Goal: Transaction & Acquisition: Purchase product/service

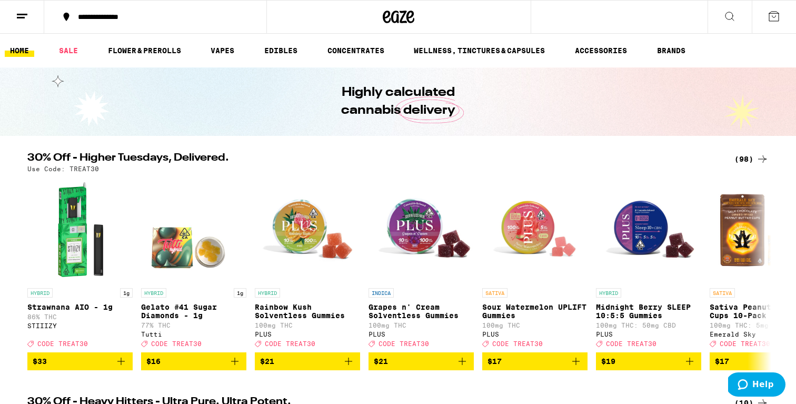
click at [763, 159] on icon at bounding box center [762, 158] width 8 height 7
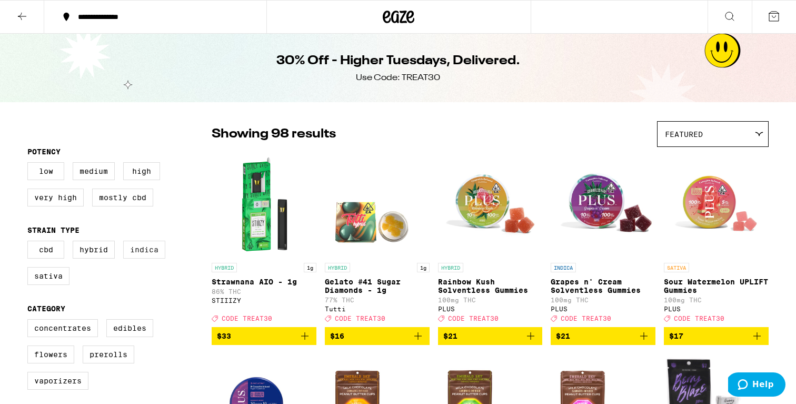
click at [153, 259] on label "Indica" at bounding box center [144, 250] width 42 height 18
click at [30, 243] on input "Indica" at bounding box center [29, 242] width 1 height 1
checkbox input "true"
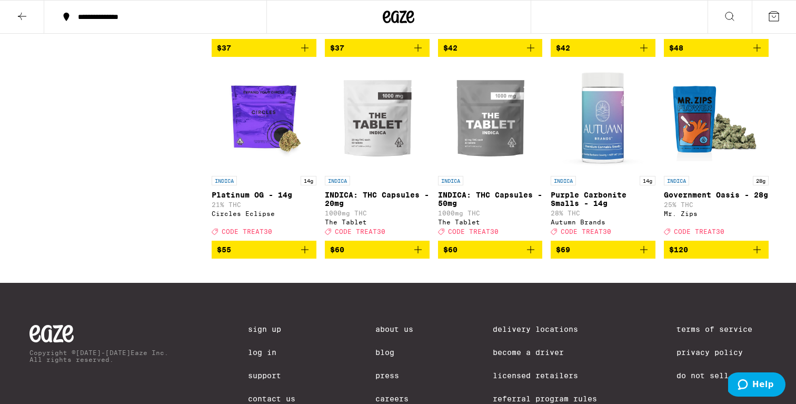
scroll to position [1120, 0]
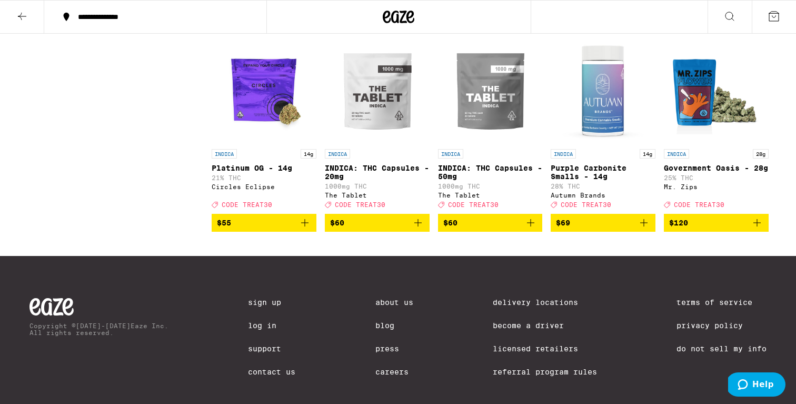
click at [702, 229] on span "$120" at bounding box center [716, 222] width 94 height 13
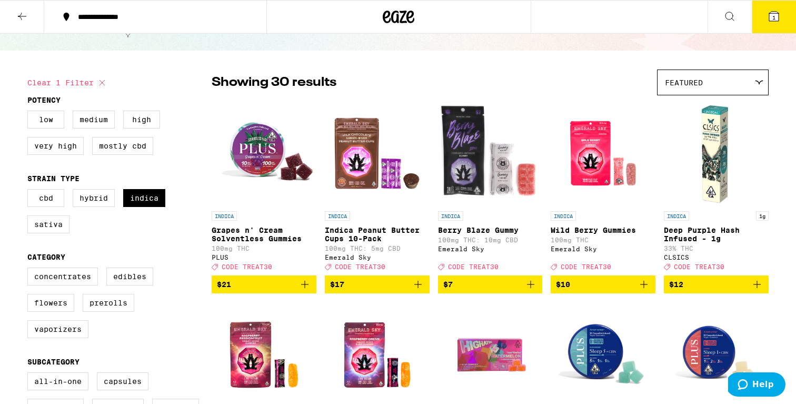
scroll to position [53, 0]
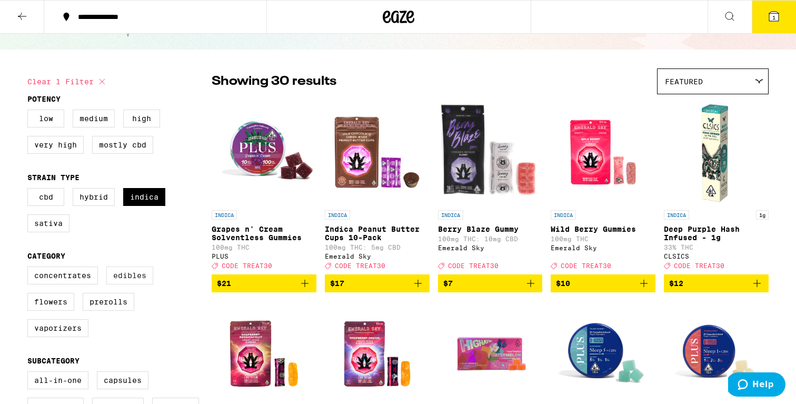
click at [136, 283] on label "Edibles" at bounding box center [129, 275] width 47 height 18
click at [30, 269] on input "Edibles" at bounding box center [29, 268] width 1 height 1
checkbox input "true"
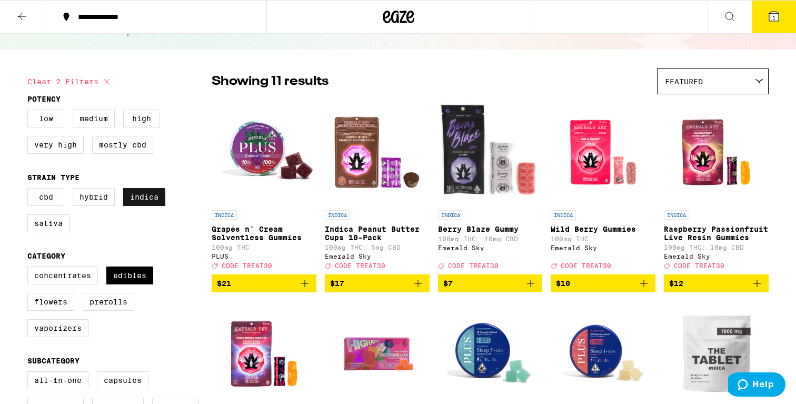
click at [153, 202] on label "Indica" at bounding box center [144, 197] width 42 height 18
click at [30, 190] on input "Indica" at bounding box center [29, 190] width 1 height 1
checkbox input "false"
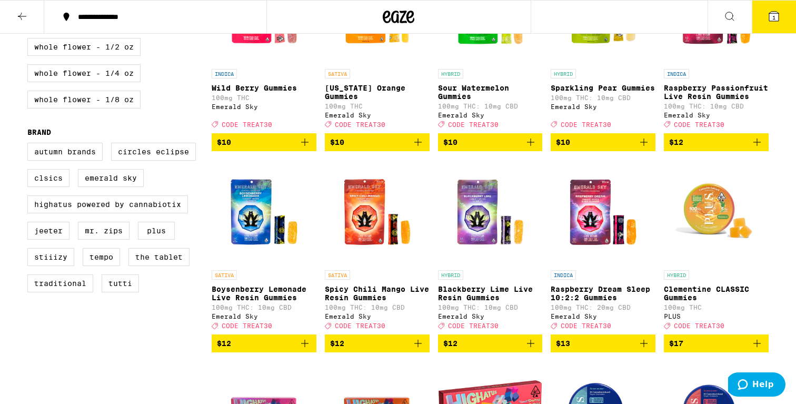
scroll to position [595, 0]
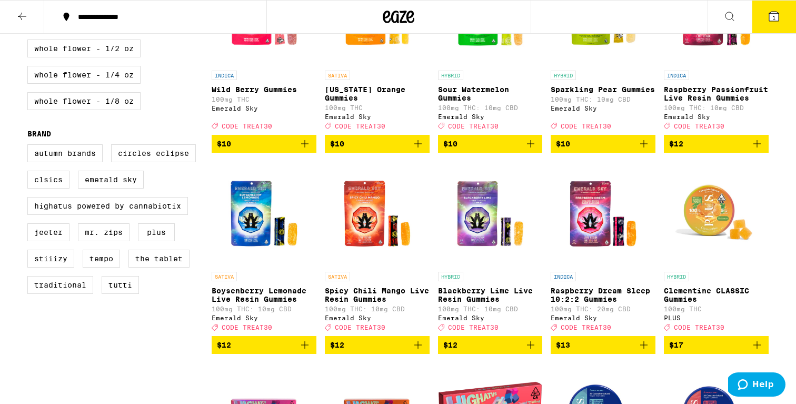
click at [270, 150] on span "$10" at bounding box center [264, 143] width 94 height 13
click at [386, 150] on span "$10" at bounding box center [377, 143] width 94 height 13
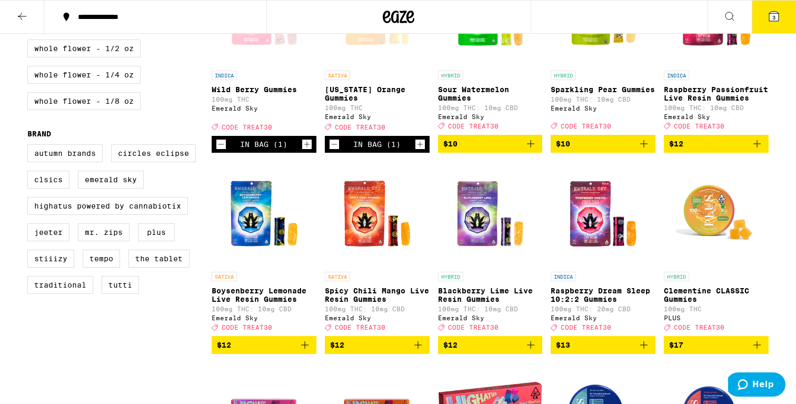
click at [475, 150] on span "$10" at bounding box center [490, 143] width 94 height 13
click at [582, 150] on span "$10" at bounding box center [603, 143] width 94 height 13
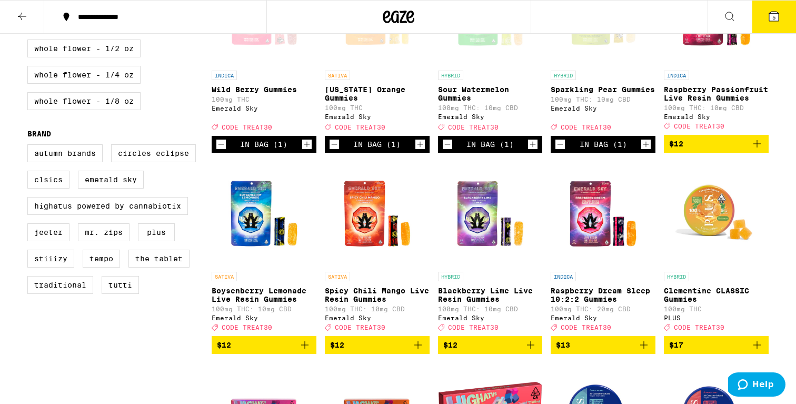
click at [704, 150] on span "$12" at bounding box center [716, 143] width 94 height 13
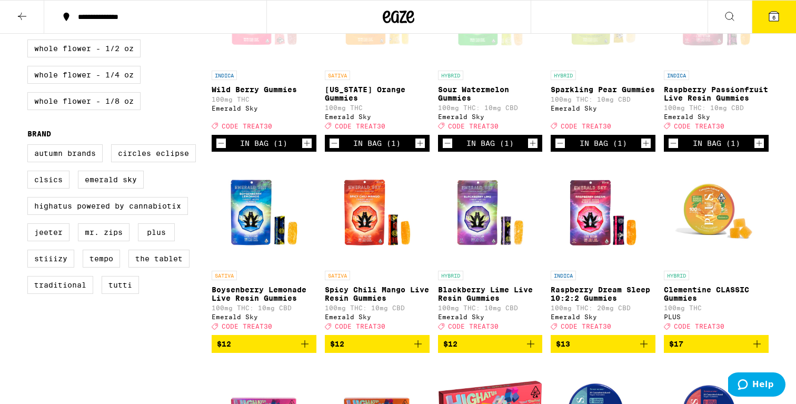
click at [598, 350] on span "$13" at bounding box center [603, 344] width 94 height 13
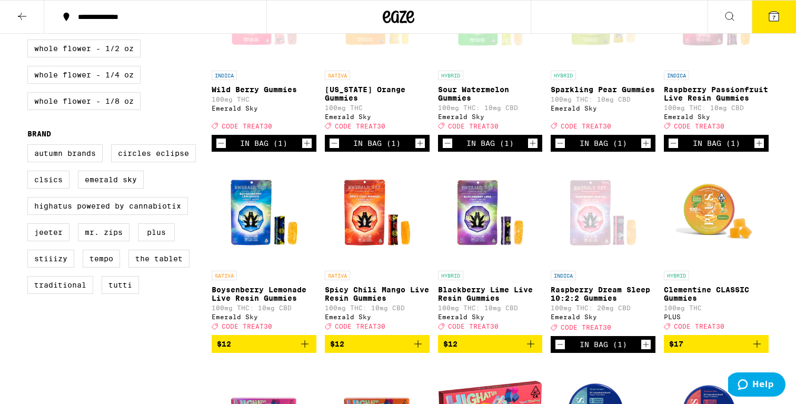
click at [493, 350] on span "$12" at bounding box center [490, 344] width 94 height 13
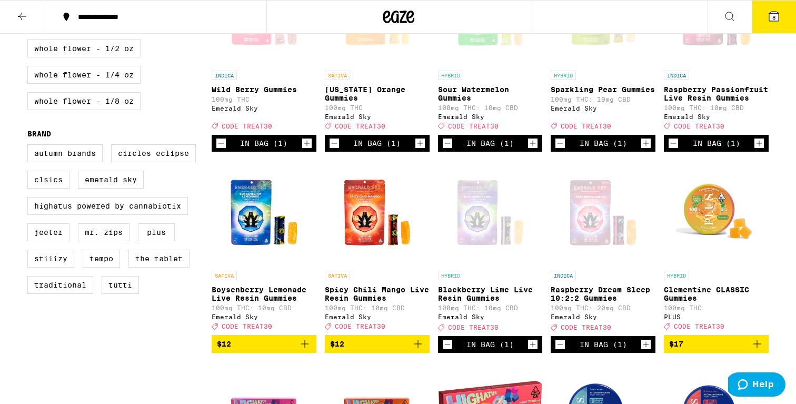
click at [374, 350] on span "$12" at bounding box center [377, 344] width 94 height 13
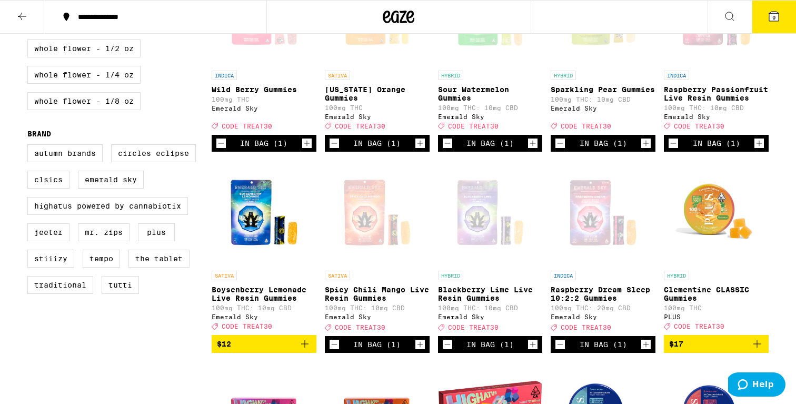
click at [271, 350] on span "$12" at bounding box center [264, 344] width 94 height 13
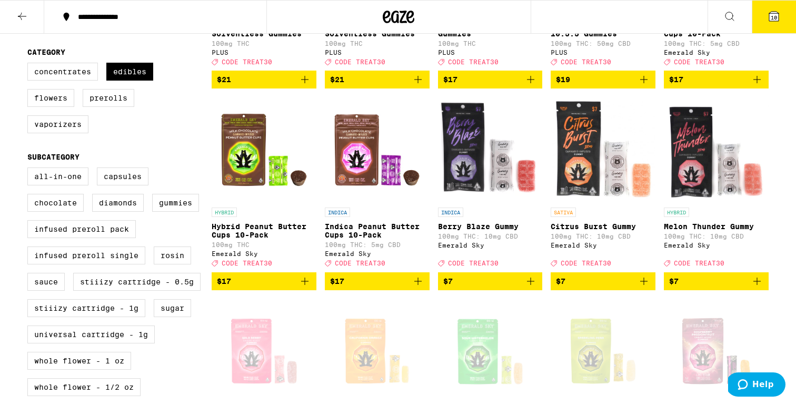
scroll to position [245, 0]
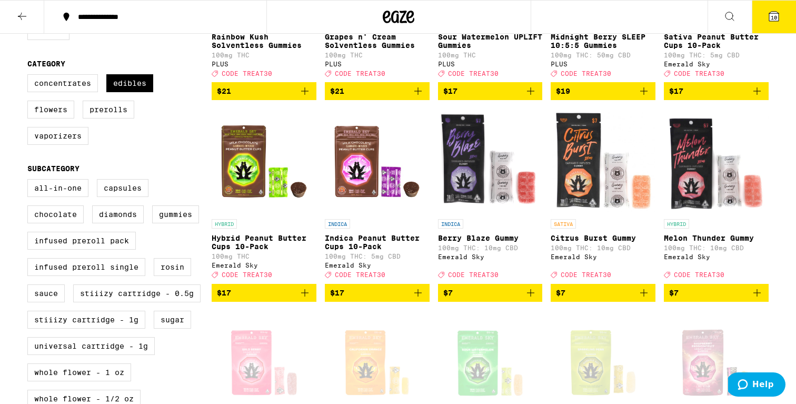
click at [503, 299] on span "$7" at bounding box center [490, 292] width 94 height 13
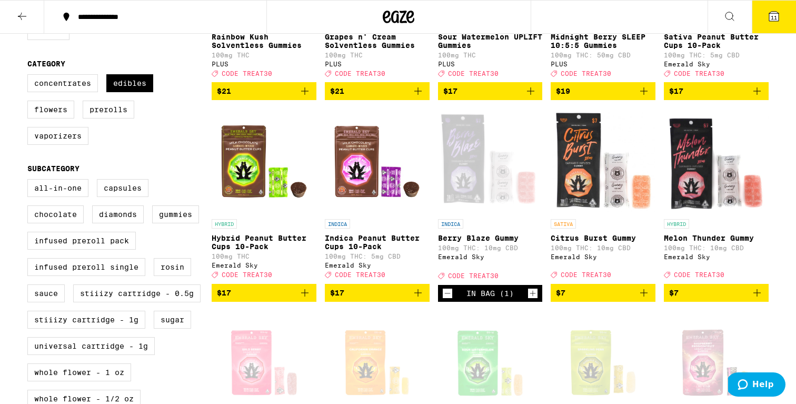
click at [592, 299] on span "$7" at bounding box center [603, 292] width 94 height 13
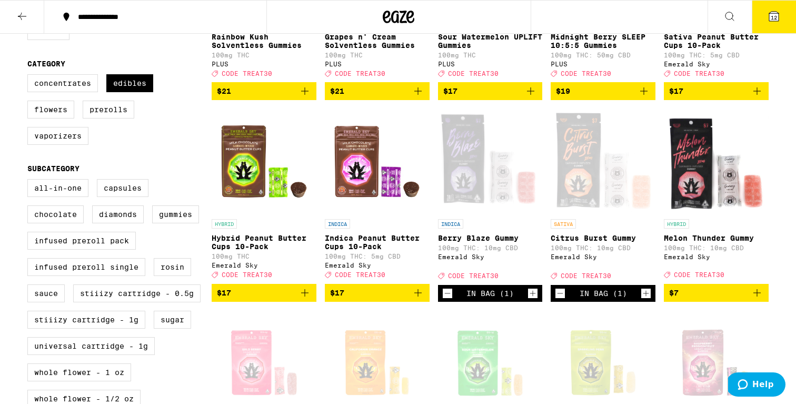
click at [683, 299] on span "$7" at bounding box center [716, 292] width 94 height 13
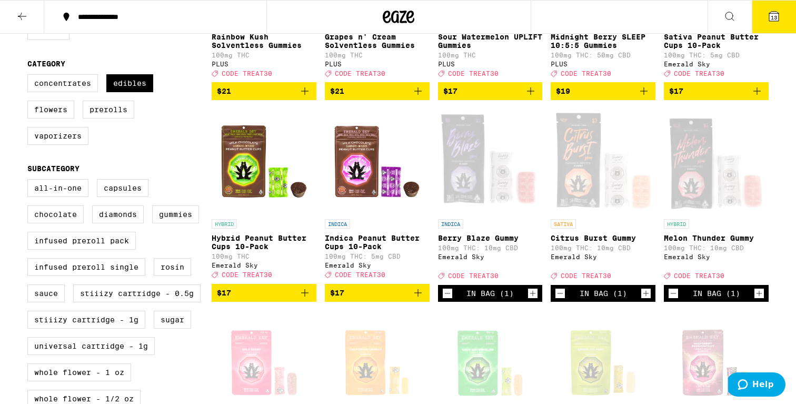
click at [784, 12] on button "13" at bounding box center [774, 17] width 44 height 33
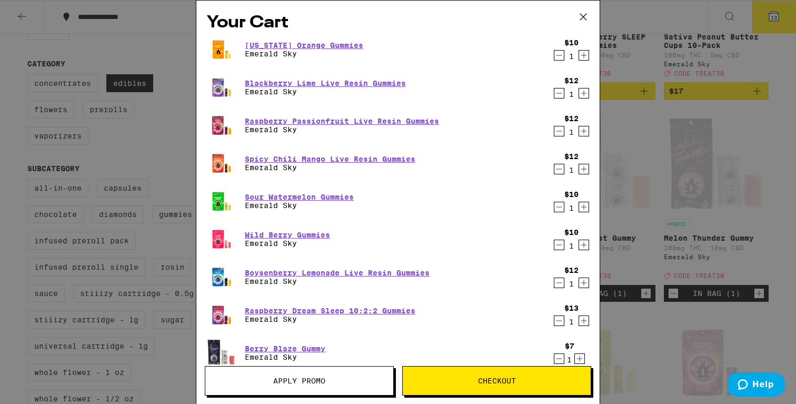
click at [344, 381] on span "Apply Promo" at bounding box center [299, 380] width 188 height 7
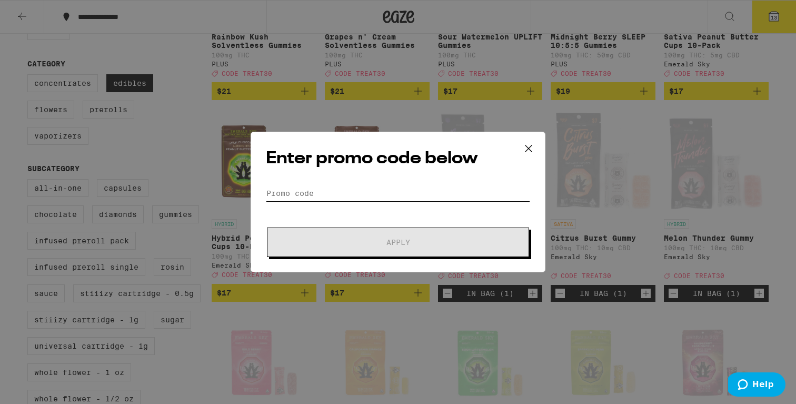
click at [330, 188] on input "Promo Code" at bounding box center [398, 193] width 264 height 16
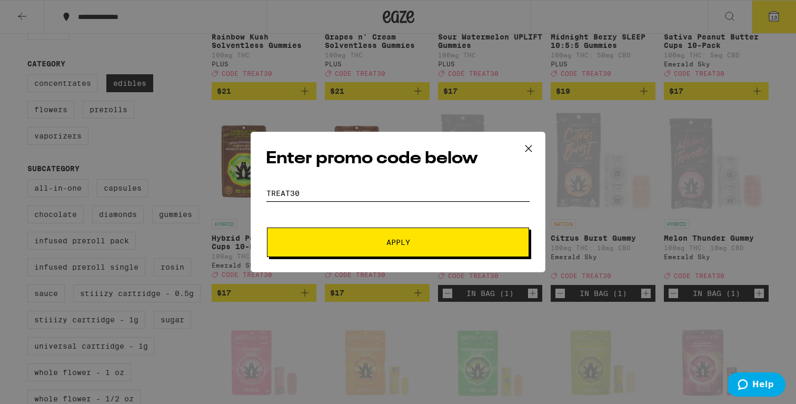
type input "treat30"
click at [396, 243] on span "Apply" at bounding box center [398, 242] width 24 height 7
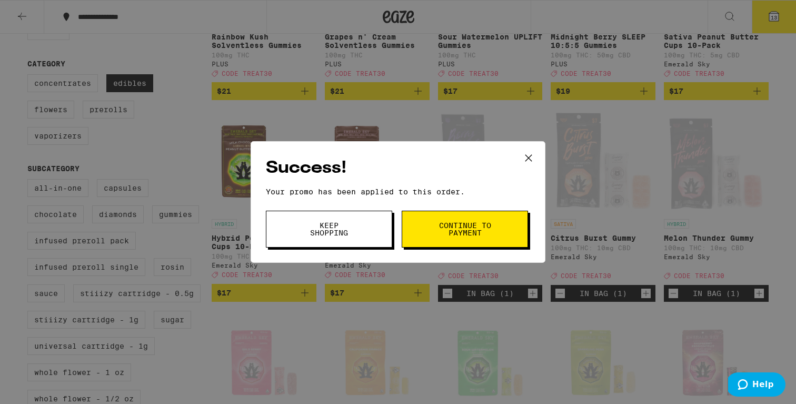
click at [446, 233] on span "Continue to payment" at bounding box center [465, 229] width 54 height 15
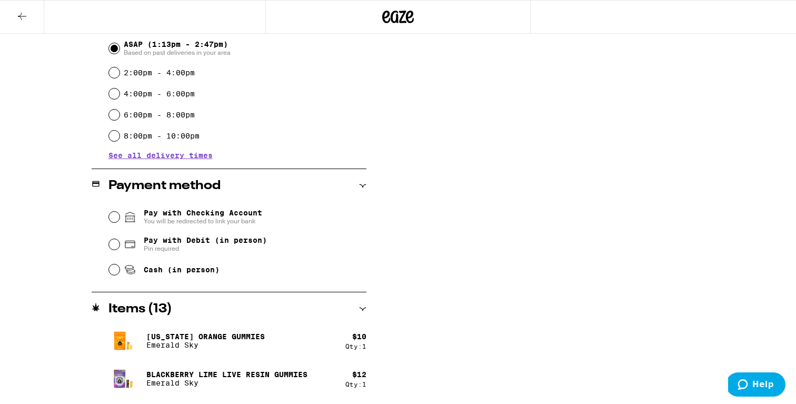
scroll to position [304, 0]
click at [192, 239] on span "Pay with Debit (in person)" at bounding box center [205, 239] width 123 height 8
click at [120, 239] on input "Pay with Debit (in person) Pin required" at bounding box center [114, 244] width 11 height 11
radio input "true"
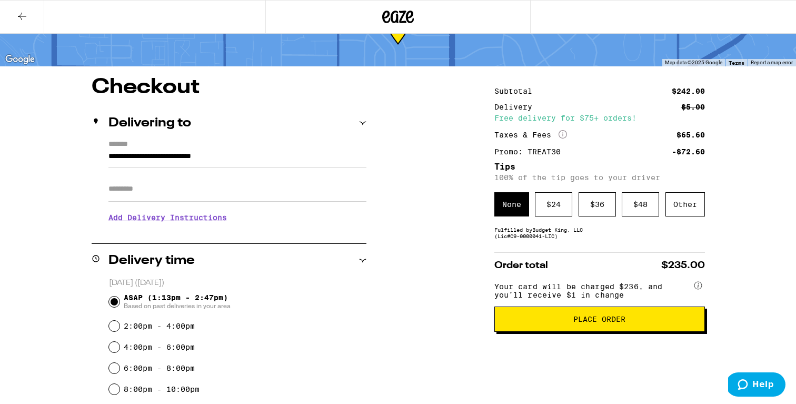
scroll to position [56, 0]
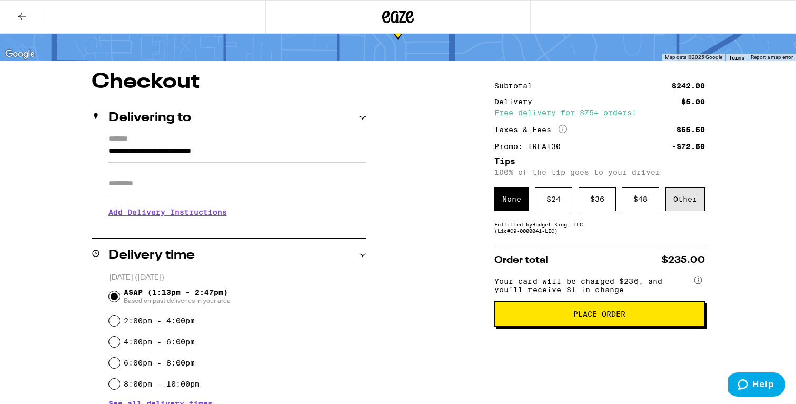
click at [695, 201] on div "Other" at bounding box center [685, 199] width 39 height 24
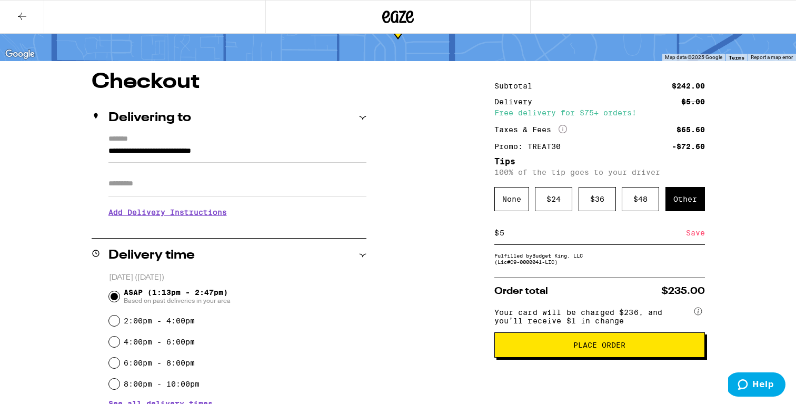
type input "5"
click at [694, 239] on div "Save" at bounding box center [695, 232] width 19 height 23
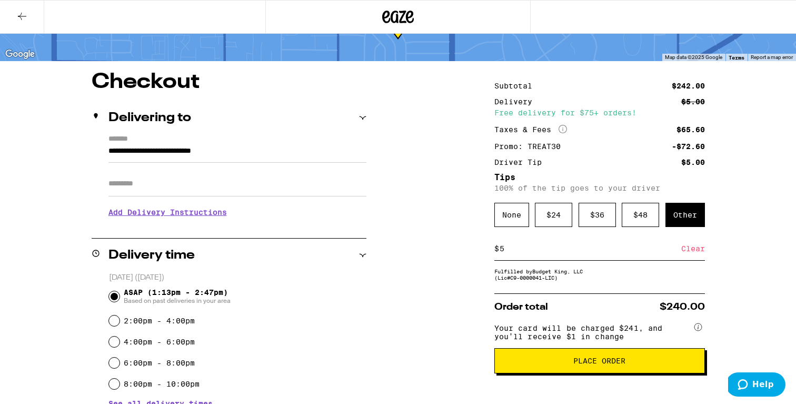
click at [609, 373] on button "Place Order" at bounding box center [599, 360] width 211 height 25
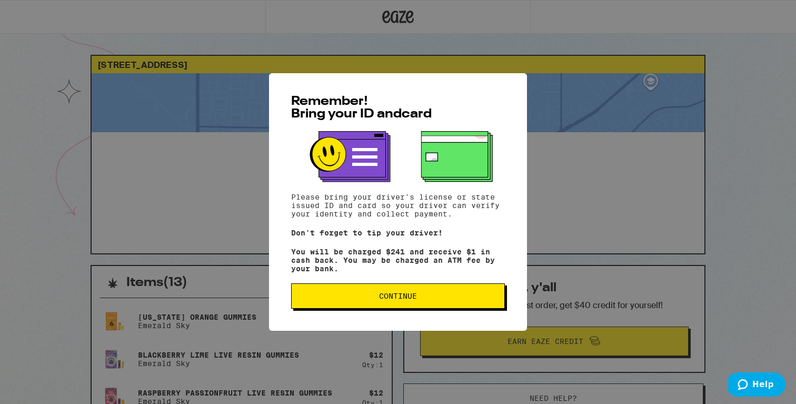
click at [448, 300] on span "Continue" at bounding box center [398, 295] width 196 height 7
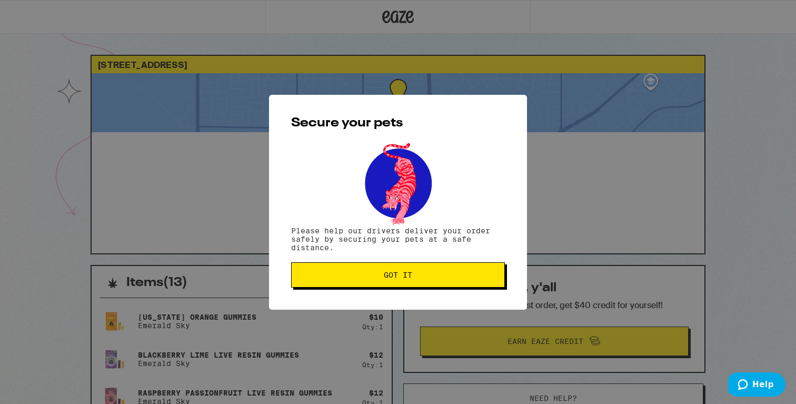
click at [415, 276] on span "Got it" at bounding box center [398, 274] width 196 height 7
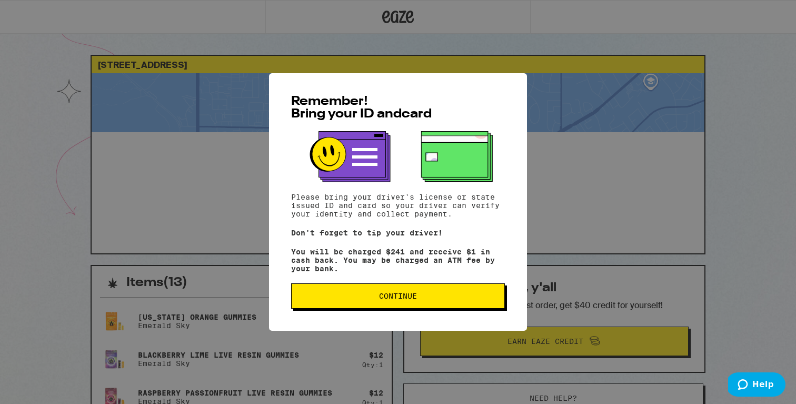
click at [380, 296] on span "Continue" at bounding box center [398, 295] width 38 height 7
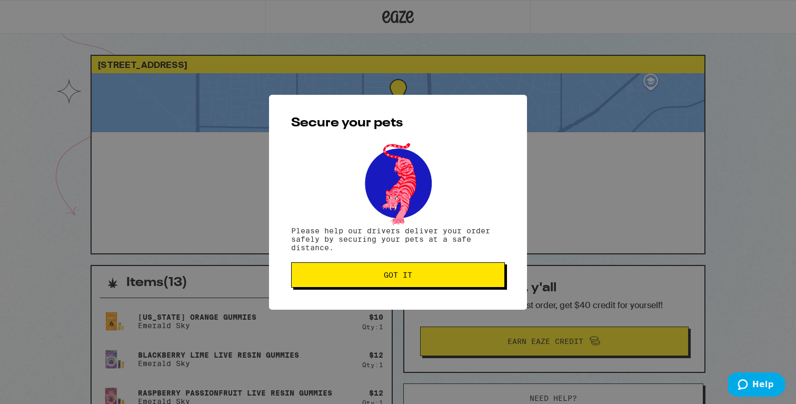
click at [411, 272] on span "Got it" at bounding box center [398, 274] width 28 height 7
